Goal: Transaction & Acquisition: Download file/media

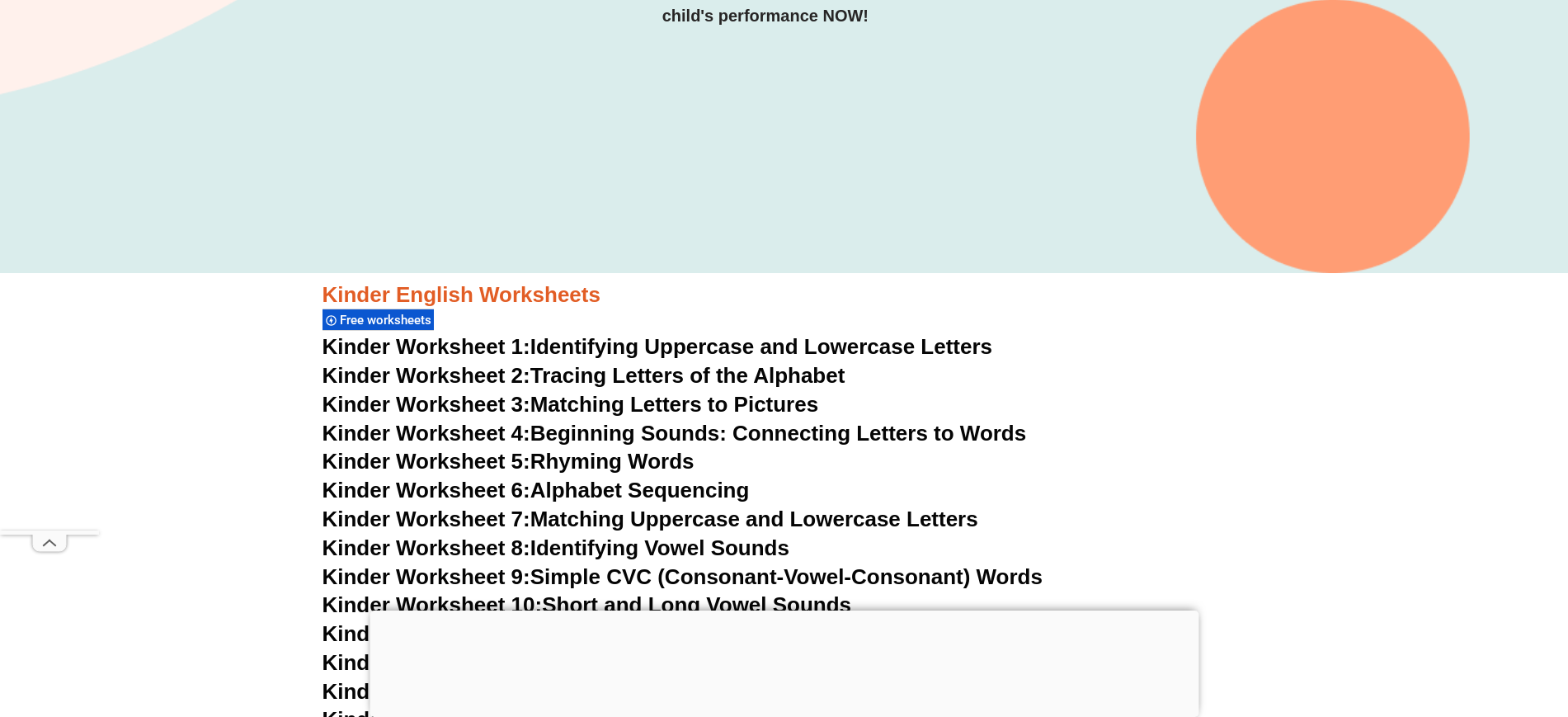
scroll to position [1401, 0]
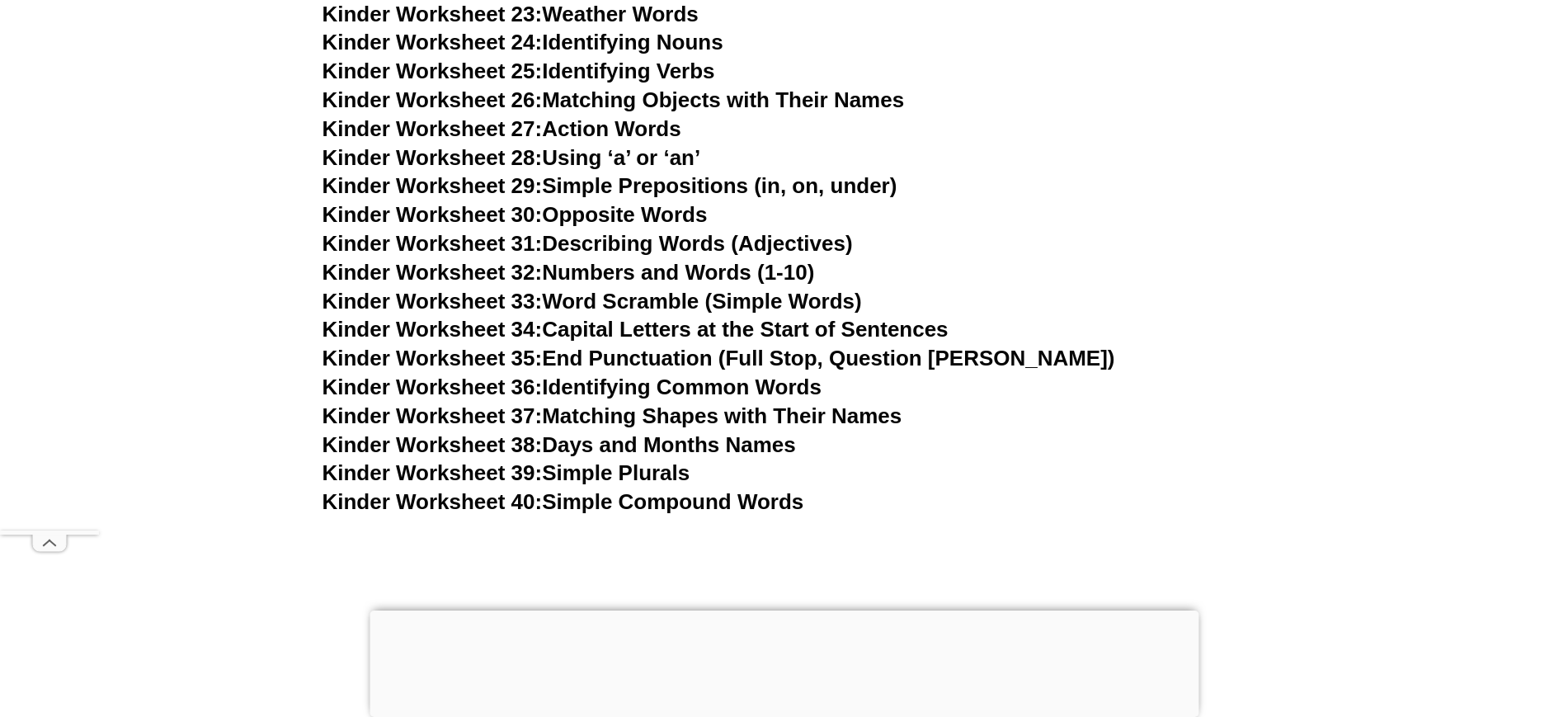
click at [780, 357] on link "Kinder Worksheet 35: End Punctuation (Full Stop, Question [PERSON_NAME])" at bounding box center [719, 358] width 793 height 24
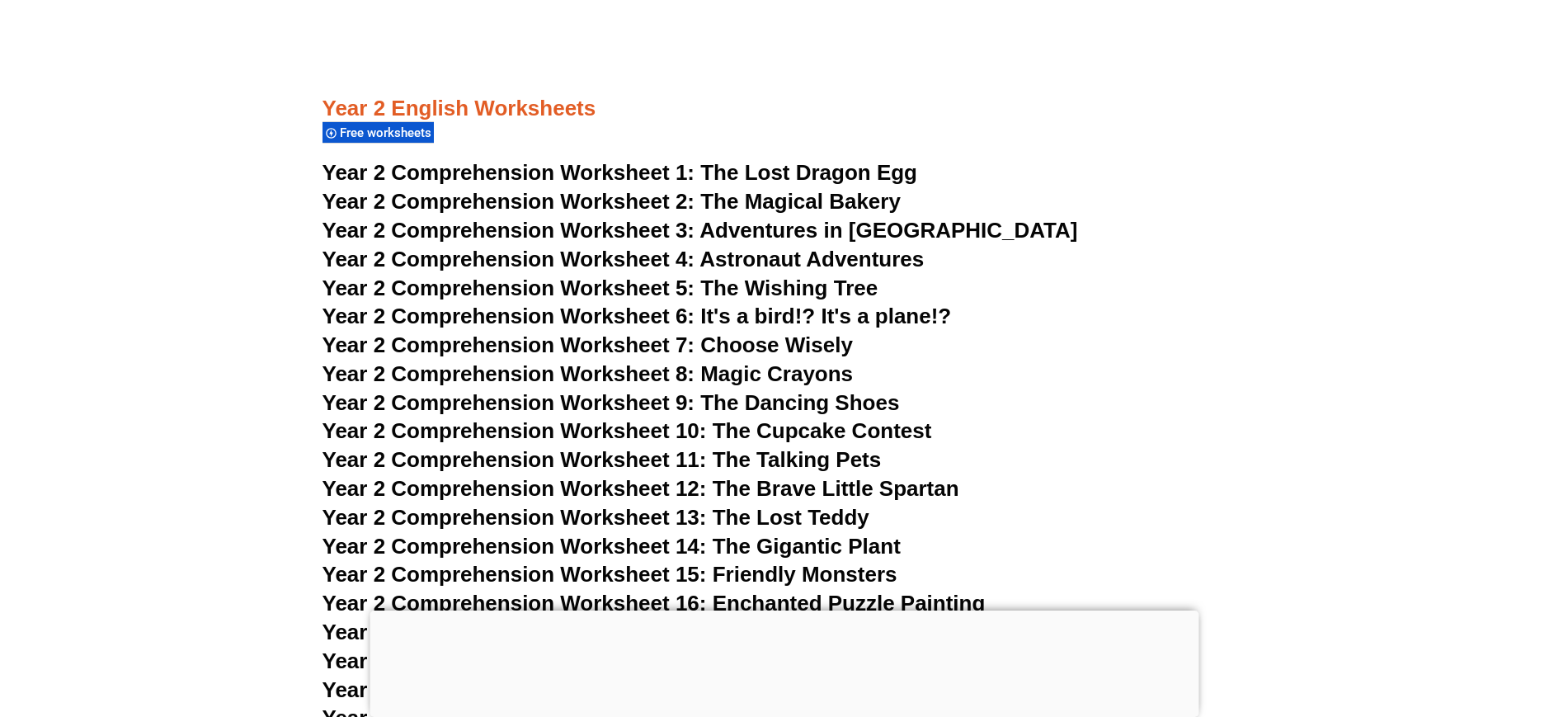
scroll to position [2540, 0]
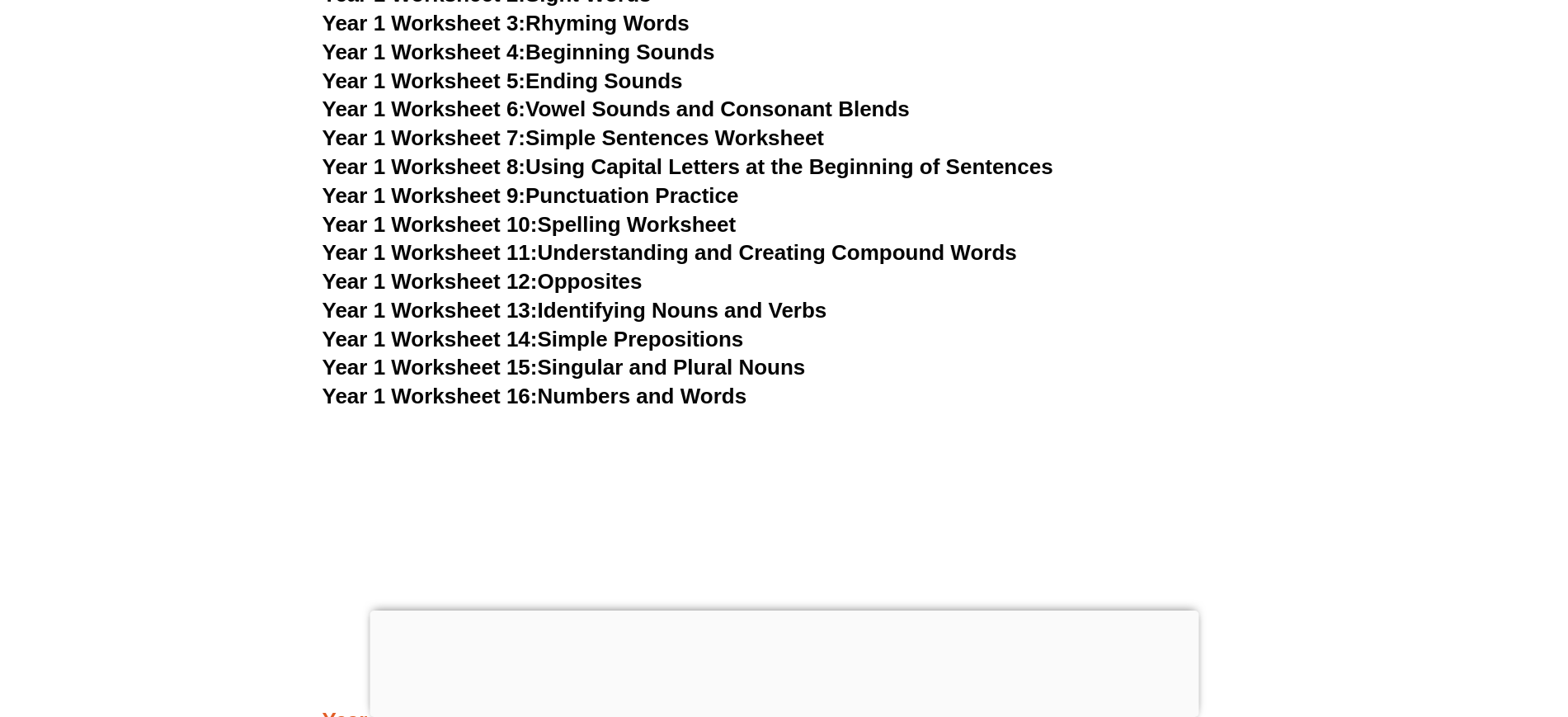
scroll to position [3332, 0]
click at [706, 199] on link "Year 1 Worksheet 9: Punctuation Practice" at bounding box center [531, 197] width 417 height 24
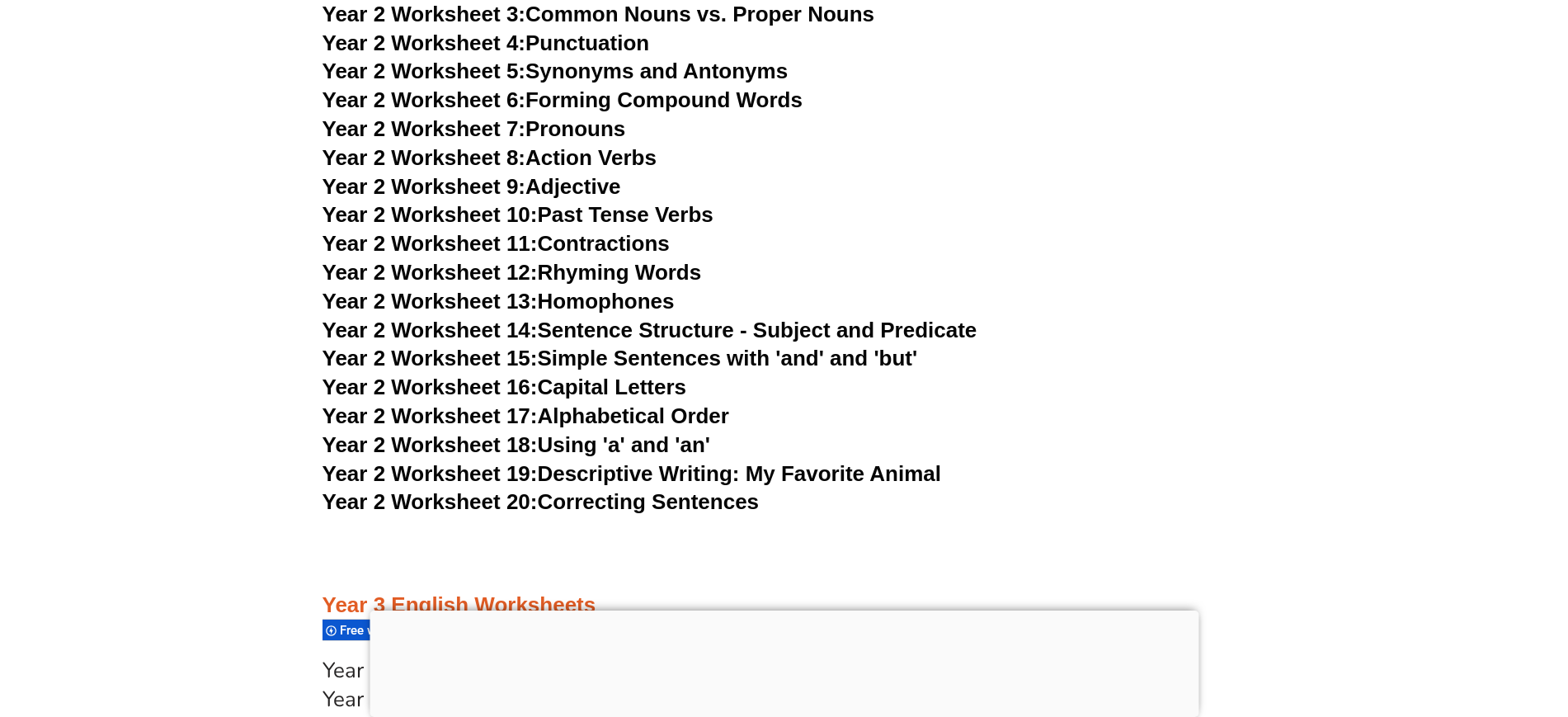
scroll to position [4735, 0]
click at [562, 34] on link "Year 2 Worksheet 4: Punctuation" at bounding box center [486, 43] width 327 height 24
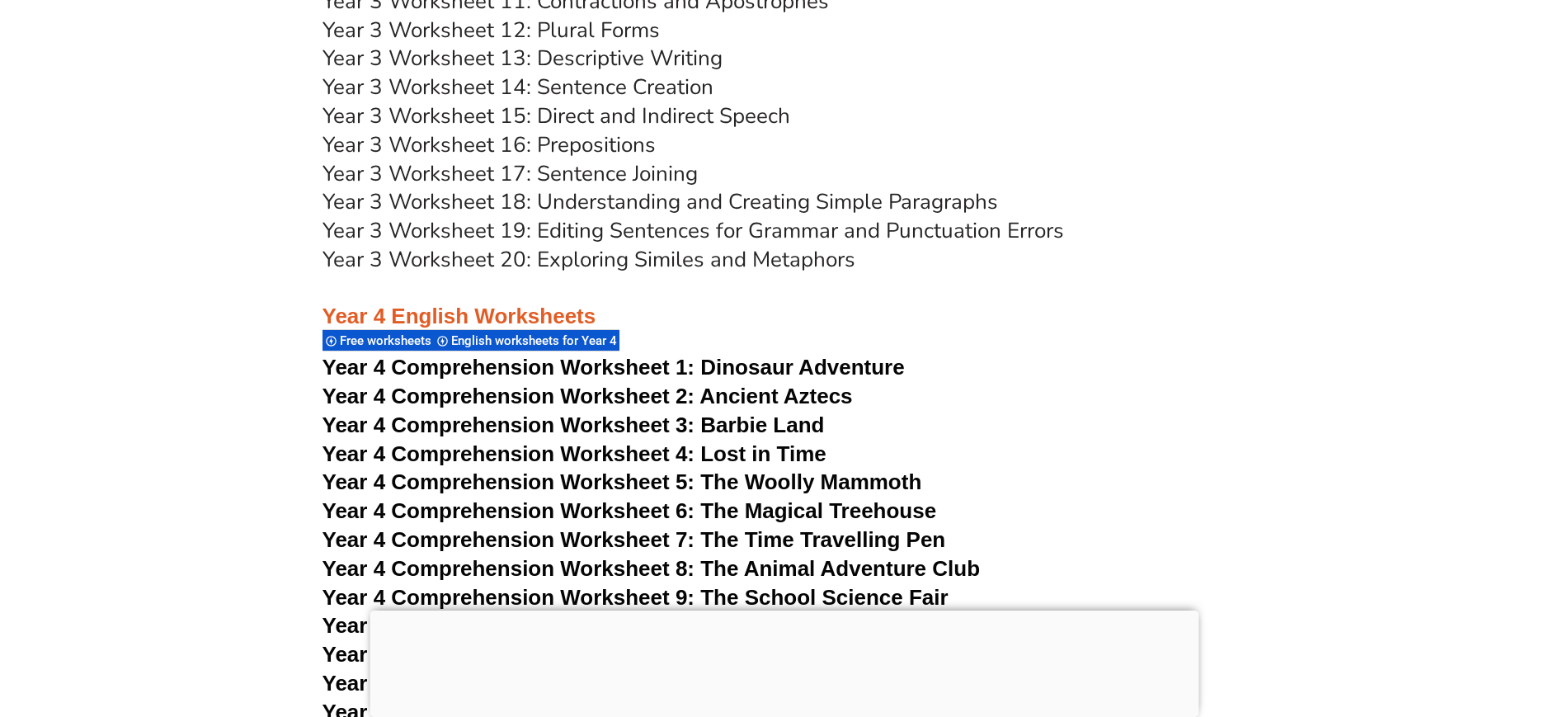
scroll to position [6125, 0]
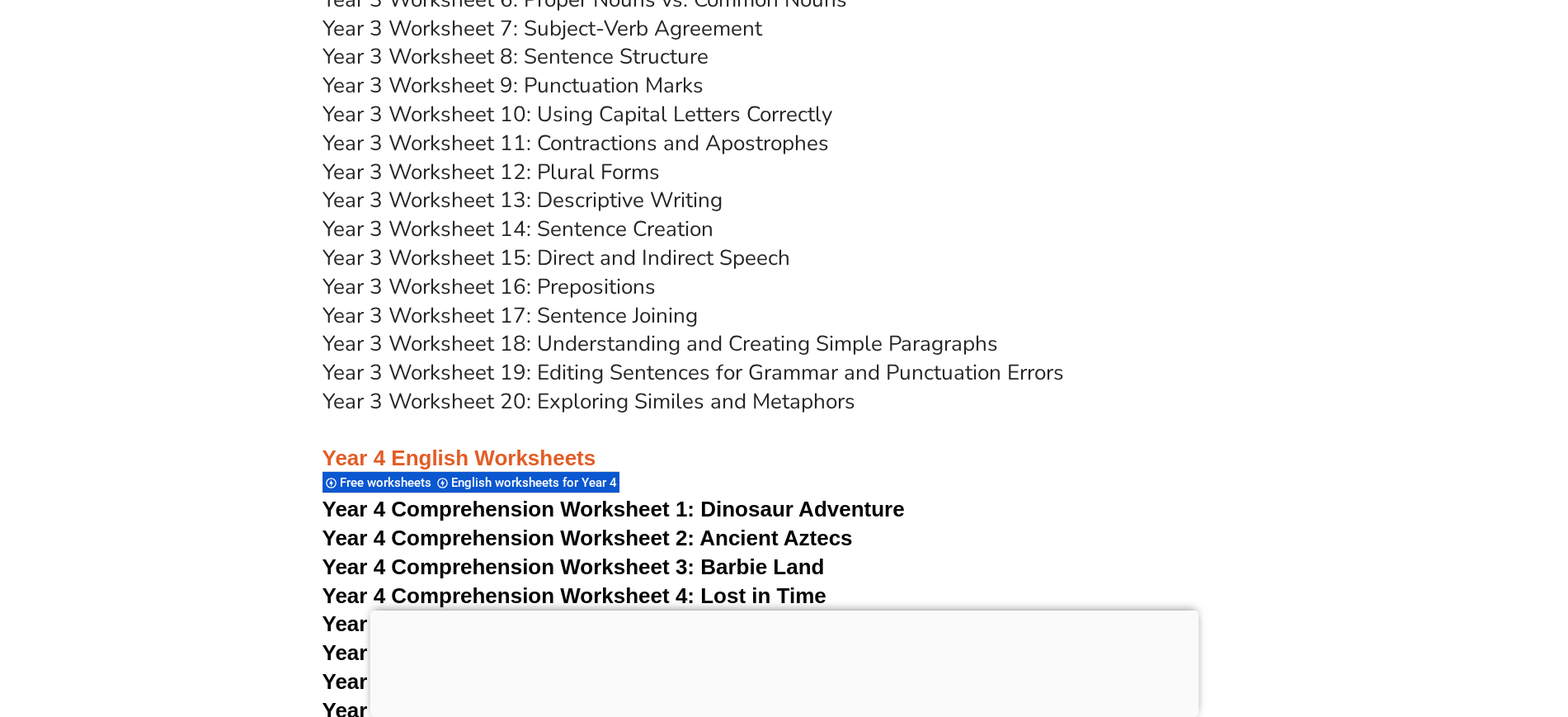
click at [670, 90] on link "Year 3 Worksheet 9: Punctuation Marks" at bounding box center [513, 85] width 381 height 29
